Goal: Navigation & Orientation: Find specific page/section

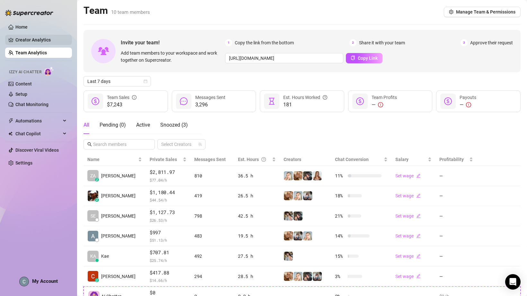
click at [26, 43] on link "Creator Analytics" at bounding box center [40, 40] width 51 height 10
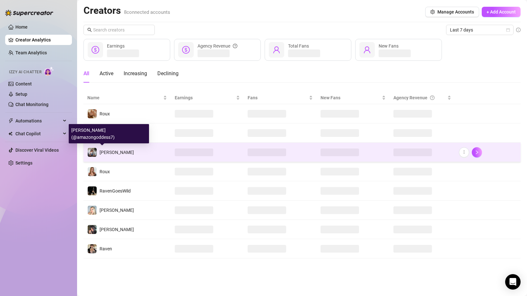
click at [103, 152] on span "[PERSON_NAME]" at bounding box center [117, 152] width 34 height 5
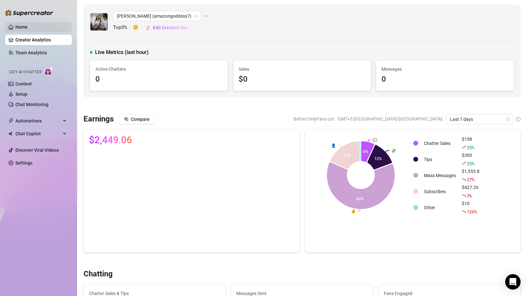
click at [28, 28] on link "Home" at bounding box center [21, 26] width 12 height 5
